Goal: Ask a question

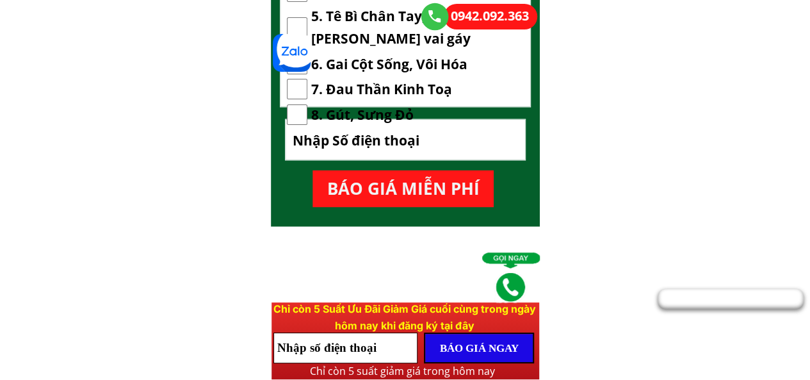
scroll to position [1153, 0]
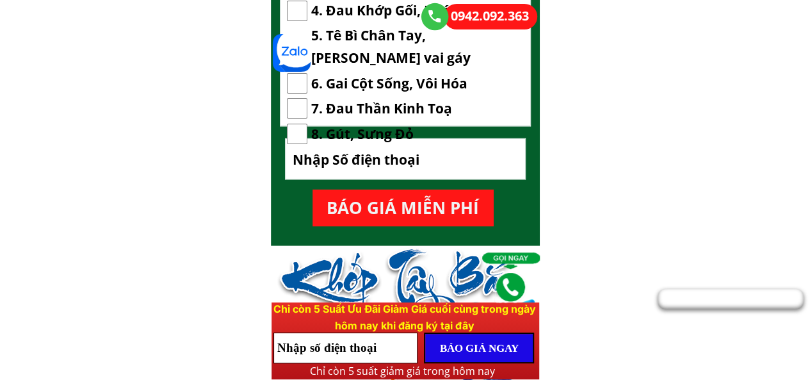
click at [433, 150] on input "tel" at bounding box center [405, 158] width 232 height 40
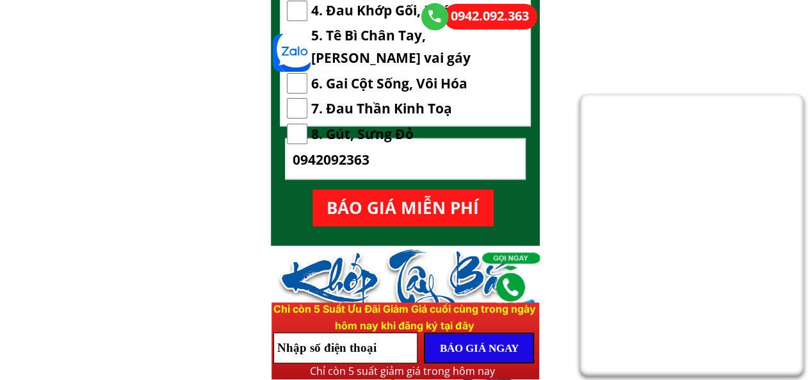
type input "0942092363"
click at [444, 208] on p "BÁO GIÁ MIỄN PHÍ" at bounding box center [402, 207] width 181 height 37
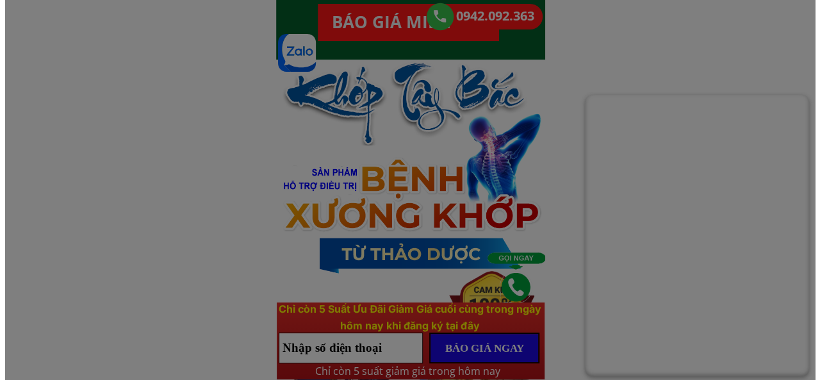
scroll to position [0, 0]
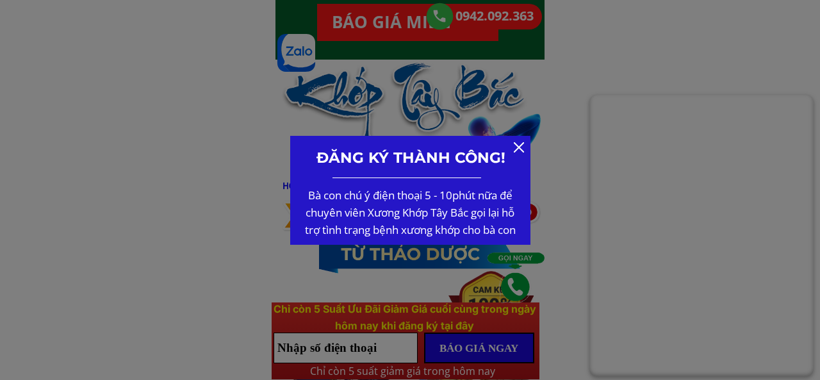
click at [518, 147] on div at bounding box center [519, 147] width 10 height 10
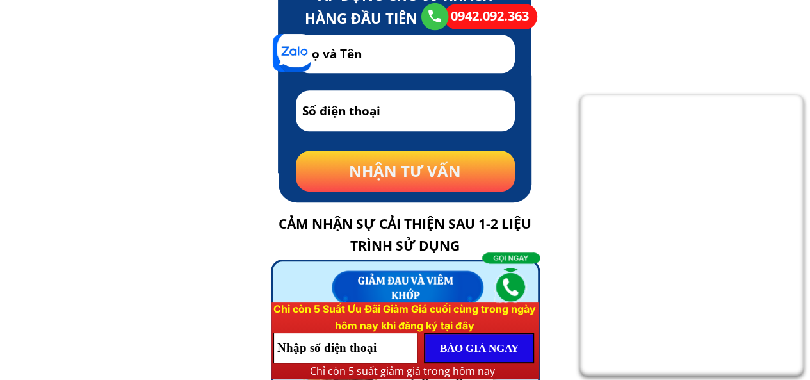
scroll to position [2897, 0]
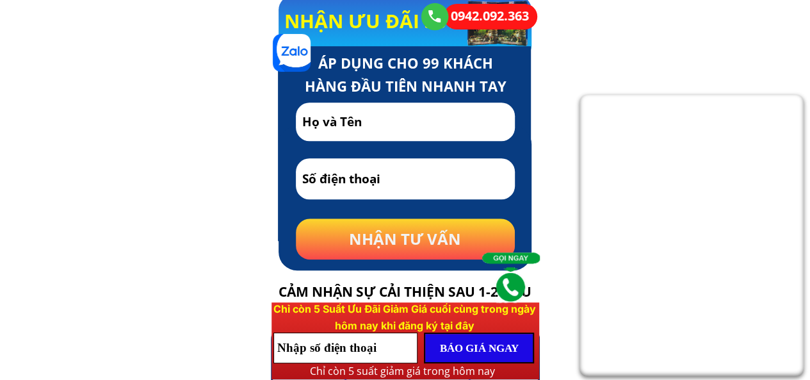
click at [409, 120] on input "text" at bounding box center [405, 121] width 213 height 38
paste input "0942092363"
type input "0942092363"
click at [458, 255] on p "NHẬN TƯ VẤN" at bounding box center [405, 238] width 219 height 41
click at [455, 241] on p "NHẬN TƯ VẤN" at bounding box center [405, 238] width 219 height 41
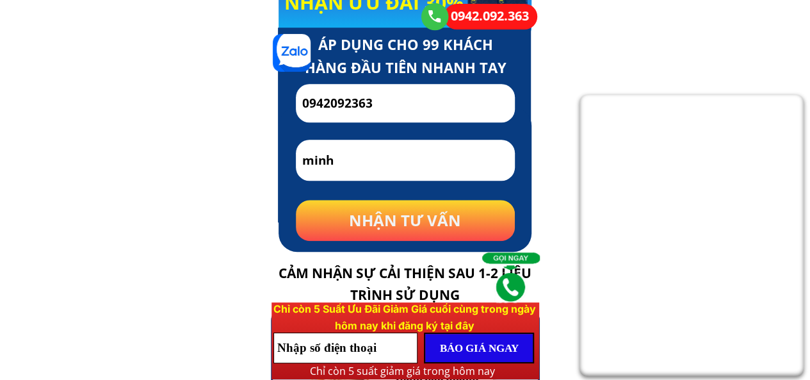
scroll to position [2916, 0]
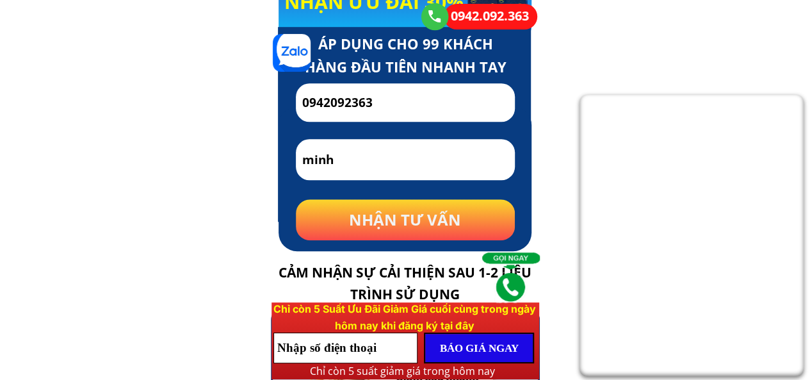
click at [368, 158] on input "minh" at bounding box center [405, 159] width 213 height 40
click at [363, 152] on input "hot" at bounding box center [405, 159] width 213 height 40
type input "hot"
click at [419, 229] on p "NHẬN TƯ VẤN" at bounding box center [405, 219] width 219 height 41
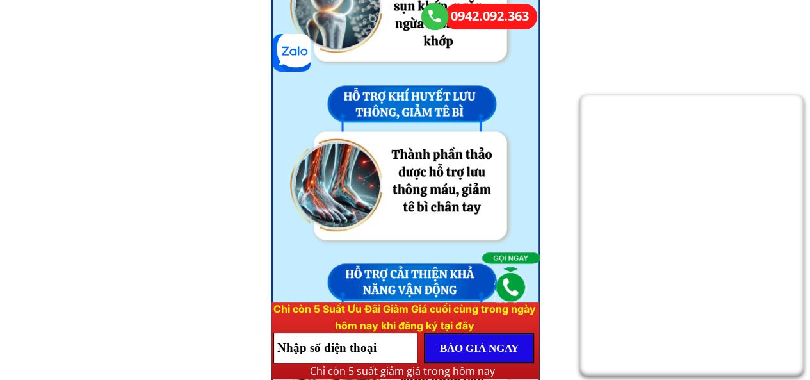
scroll to position [3499, 0]
